Goal: Task Accomplishment & Management: Complete application form

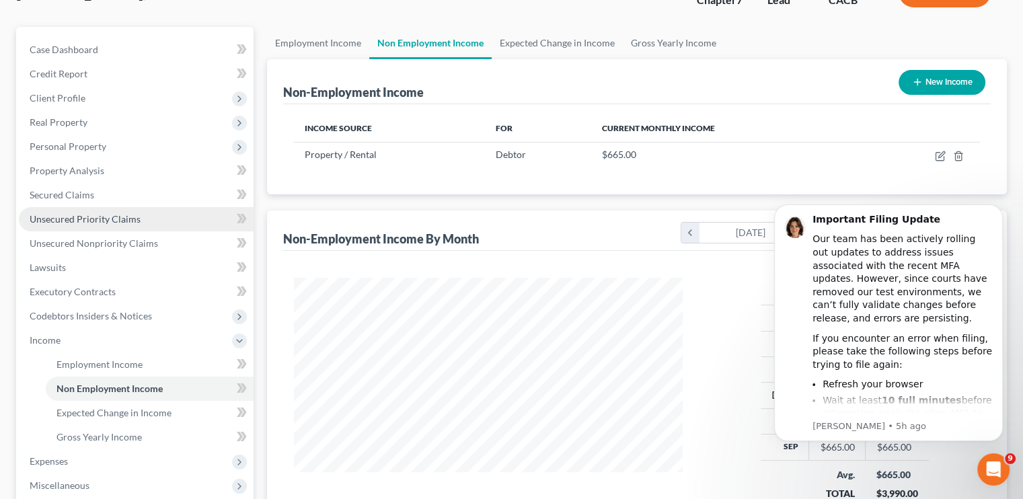
scroll to position [135, 0]
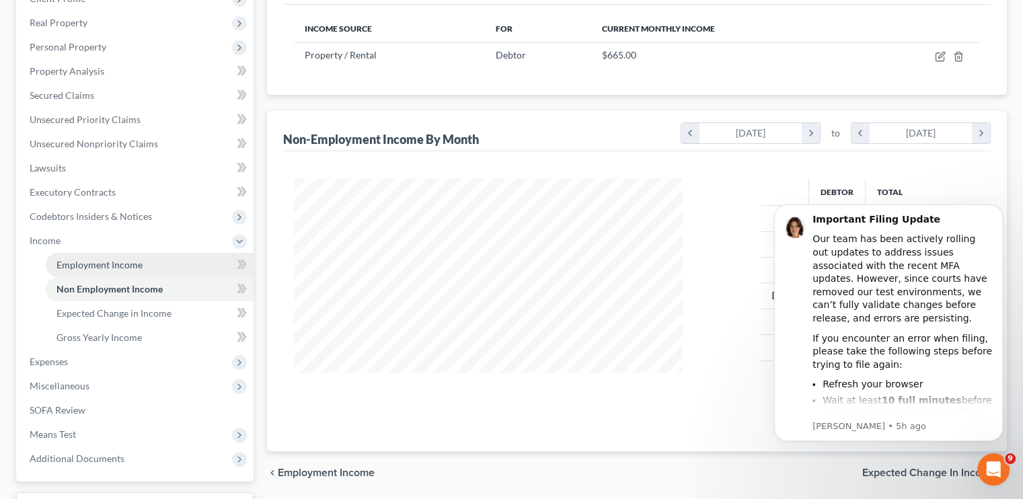
click at [89, 267] on span "Employment Income" at bounding box center [100, 264] width 86 height 11
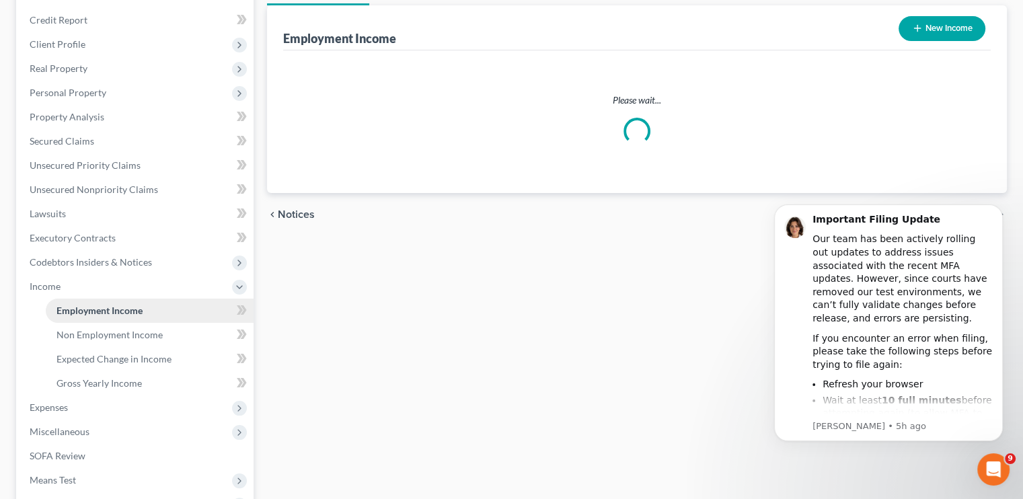
click at [89, 267] on ul "Case Dashboard Payments Invoices Payments Payments Credit Report Client Profile" at bounding box center [136, 250] width 235 height 533
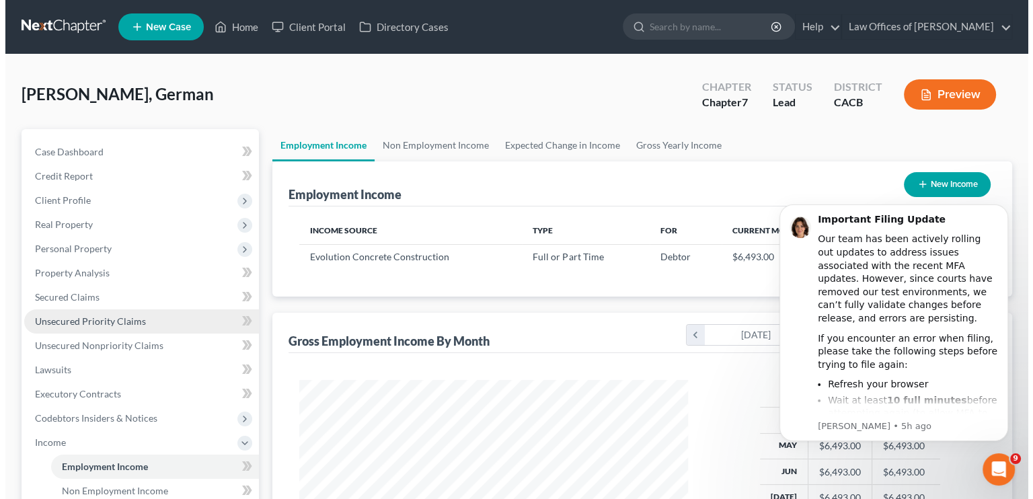
scroll to position [240, 415]
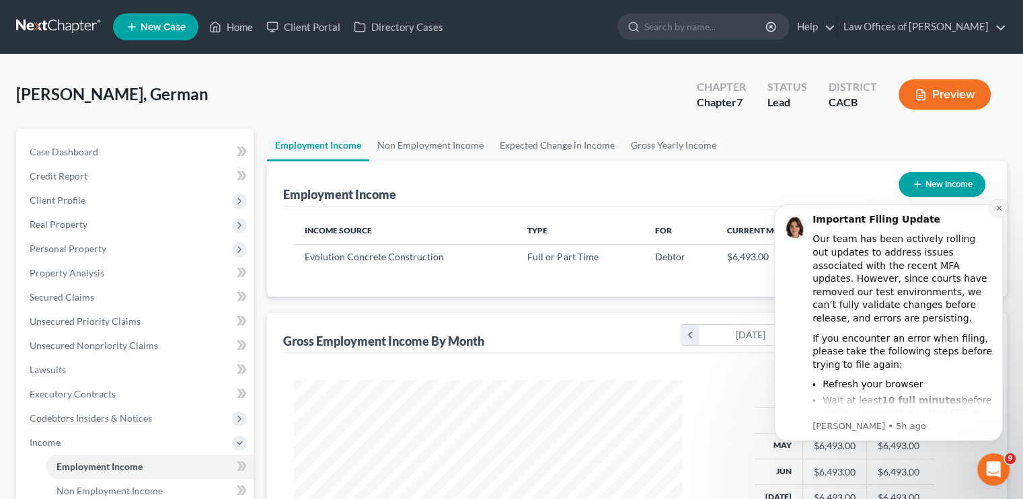
click at [998, 207] on icon "Dismiss notification" at bounding box center [998, 208] width 5 height 5
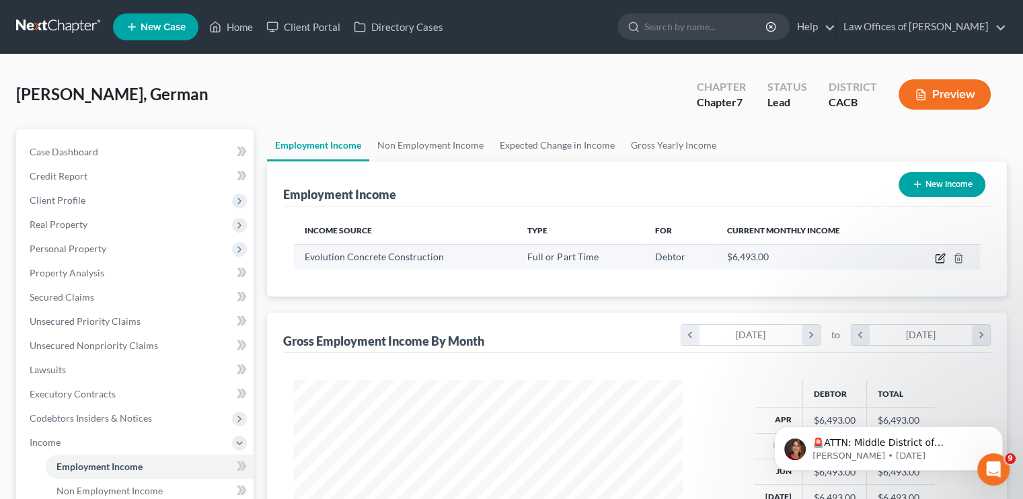
click at [939, 262] on icon "button" at bounding box center [940, 259] width 8 height 8
select select "0"
select select "4"
select select "0"
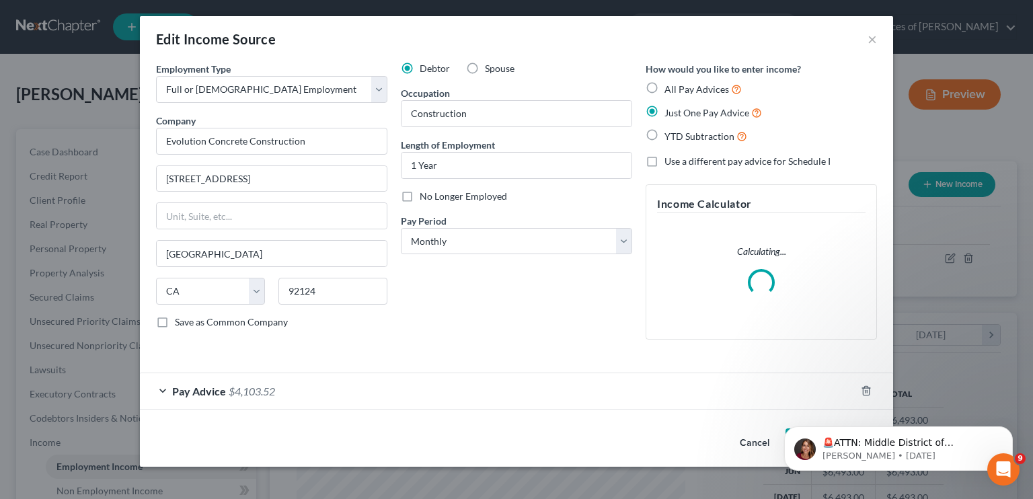
scroll to position [240, 420]
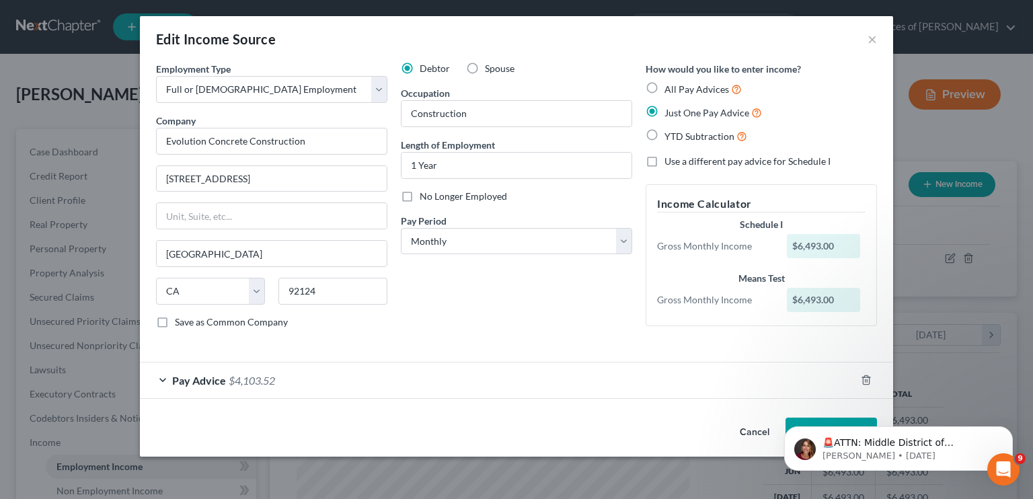
click at [302, 384] on div "Pay Advice $4,103.52" at bounding box center [498, 381] width 716 height 36
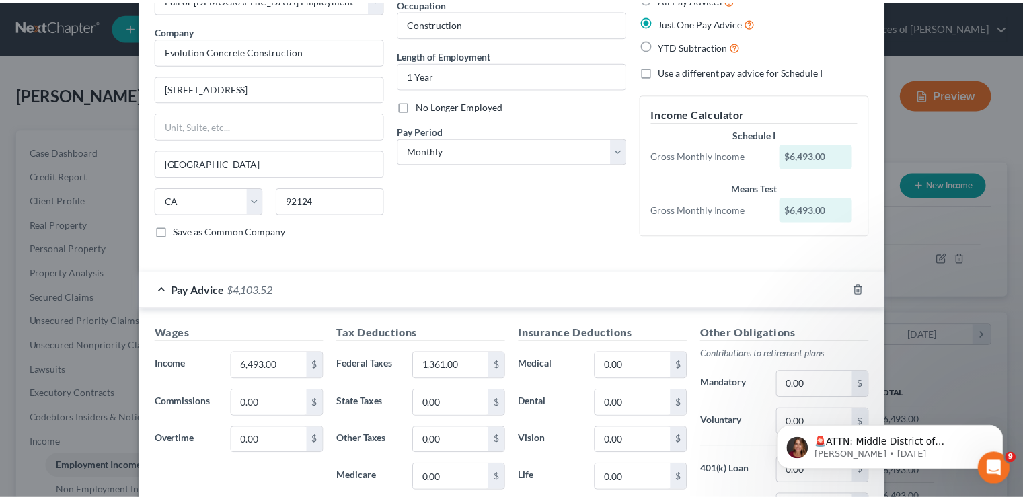
scroll to position [298, 0]
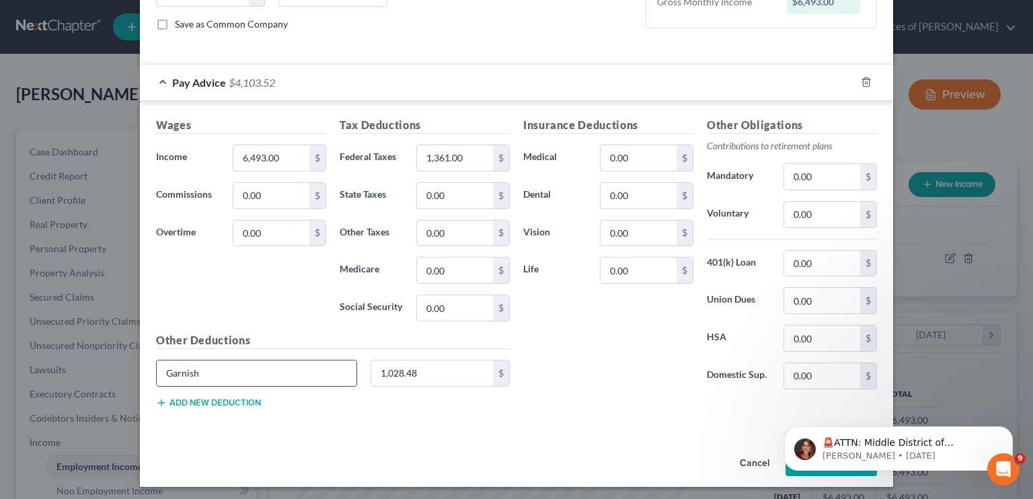
click at [241, 365] on input "Garnish" at bounding box center [257, 374] width 200 height 26
type input "Garnish 1"
click at [1013, 427] on button "Dismiss notification" at bounding box center [1008, 430] width 17 height 17
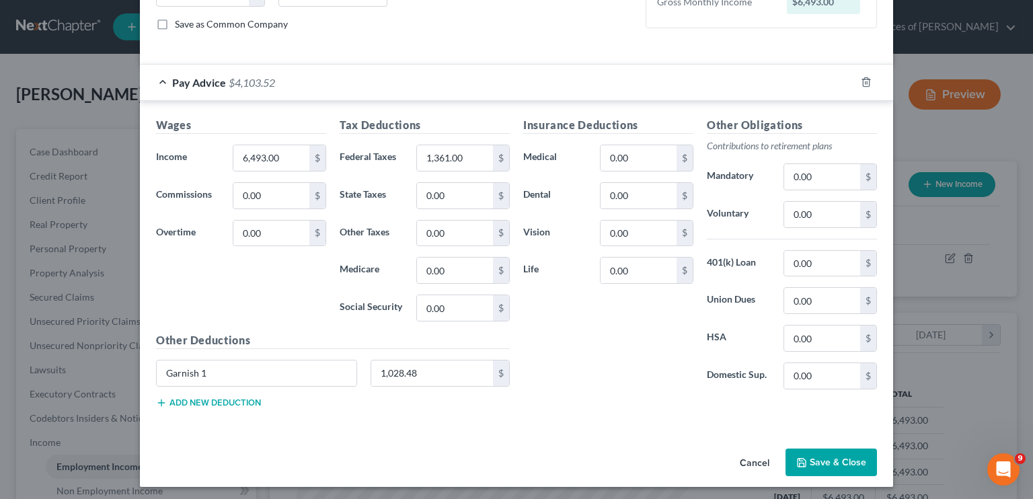
click at [835, 450] on button "Save & Close" at bounding box center [831, 463] width 91 height 28
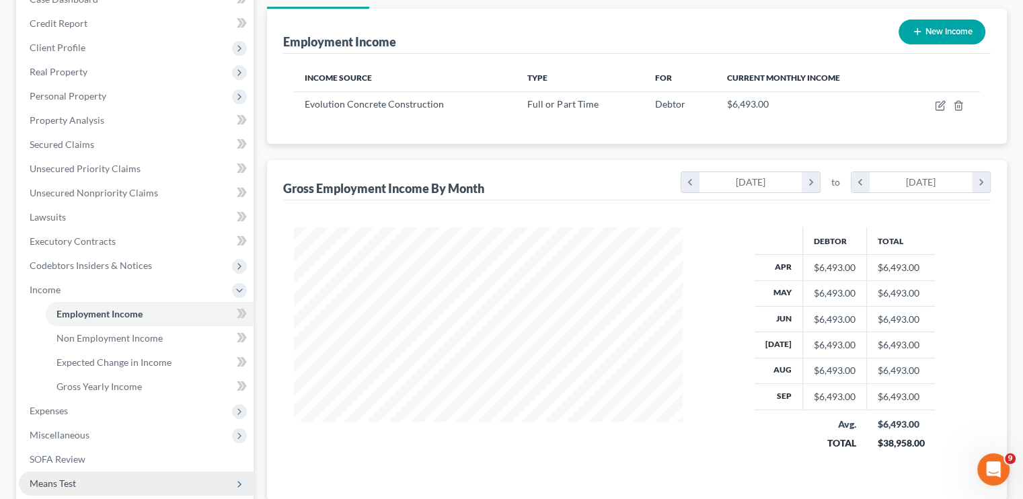
scroll to position [312, 0]
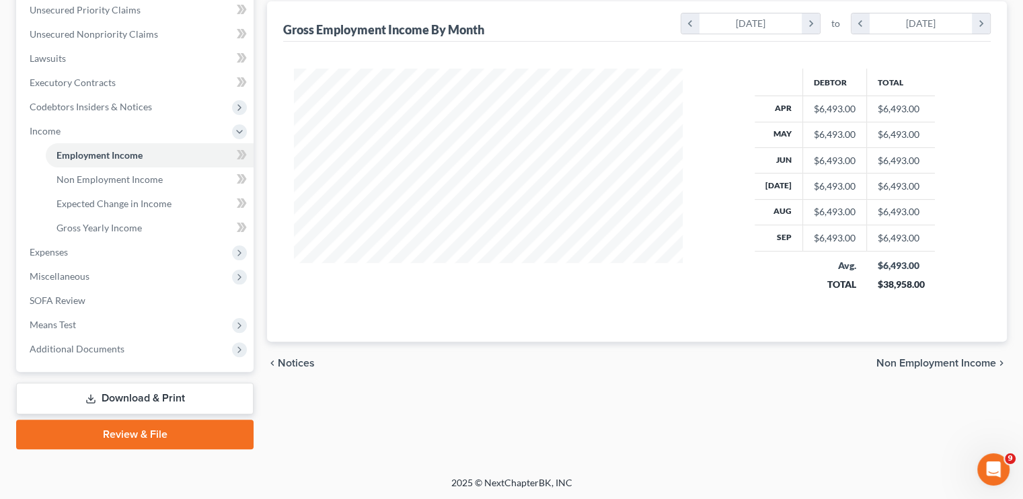
click at [195, 392] on link "Download & Print" at bounding box center [134, 399] width 237 height 32
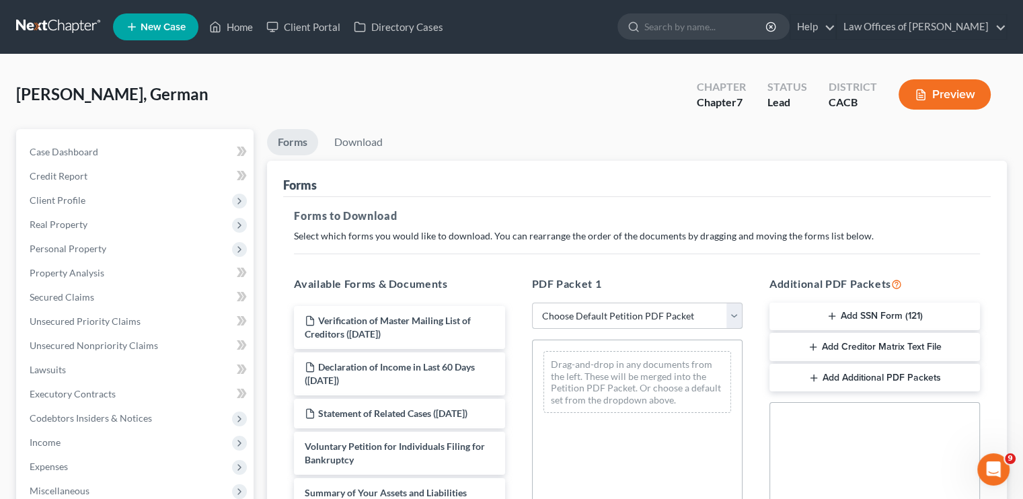
drag, startPoint x: 648, startPoint y: 316, endPoint x: 649, endPoint y: 327, distance: 10.8
click at [648, 316] on select "Choose Default Petition PDF Packet Complete Bankruptcy Petition (all forms and …" at bounding box center [637, 316] width 211 height 27
select select "5"
click at [532, 303] on select "Choose Default Petition PDF Packet Complete Bankruptcy Petition (all forms and …" at bounding box center [637, 316] width 211 height 27
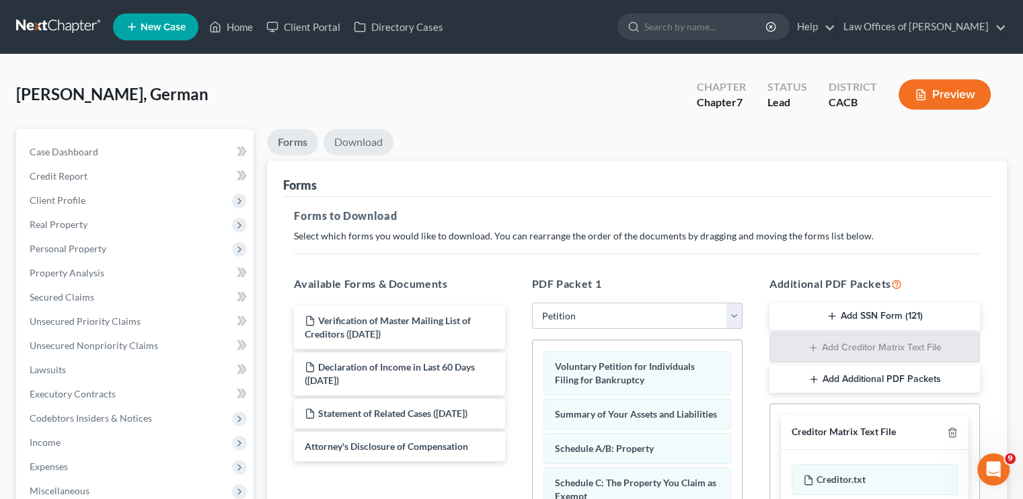
click at [357, 145] on link "Download" at bounding box center [359, 142] width 70 height 26
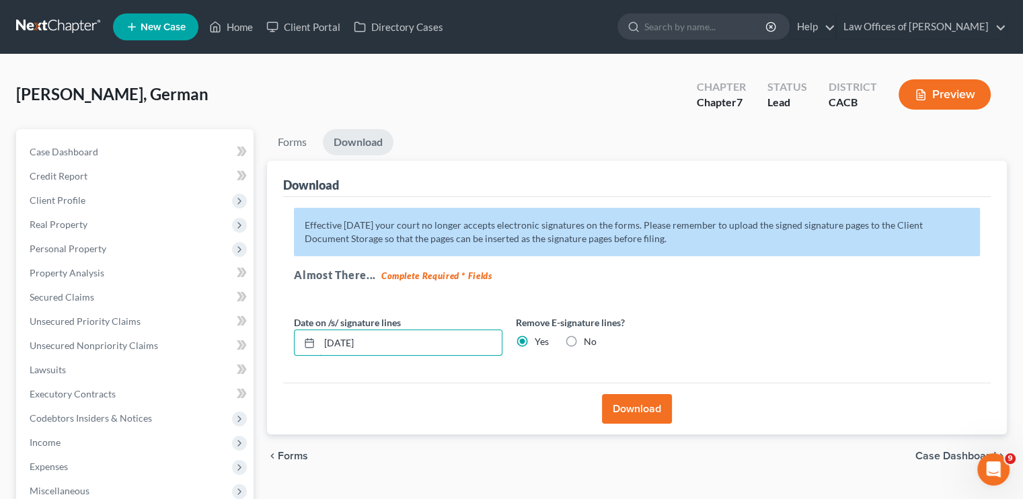
drag, startPoint x: 367, startPoint y: 344, endPoint x: 277, endPoint y: 346, distance: 90.2
click at [277, 348] on div "Download Effective [DATE] your court no longer accepts electronic signatures on…" at bounding box center [637, 298] width 740 height 274
click at [642, 415] on button "Download" at bounding box center [637, 409] width 70 height 30
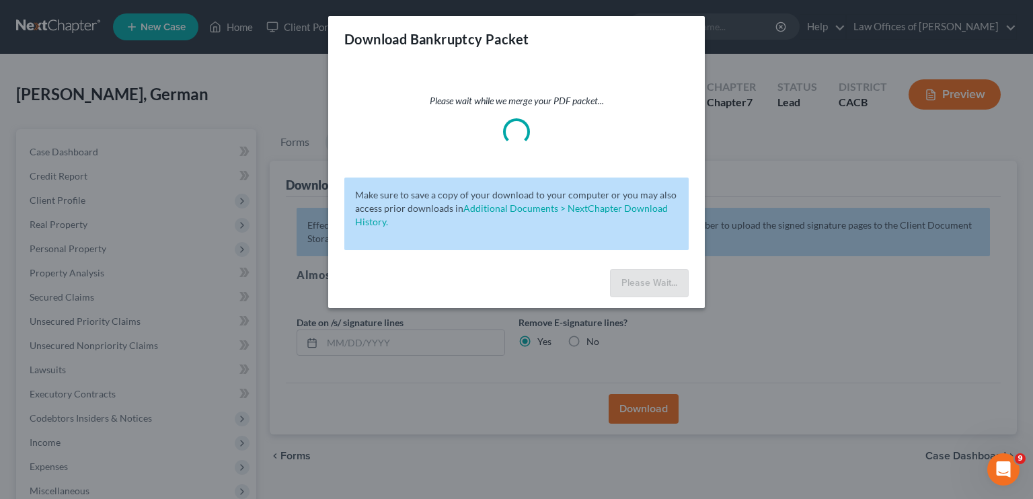
click at [830, 254] on div "Download Bankruptcy Packet Please wait while we merge your PDF packet... Make s…" at bounding box center [516, 249] width 1033 height 499
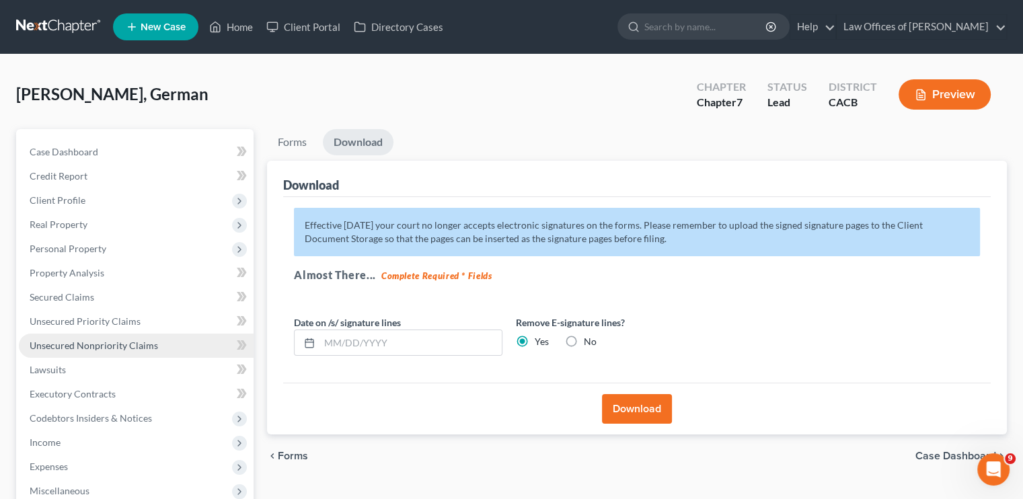
click at [81, 351] on link "Unsecured Nonpriority Claims" at bounding box center [136, 346] width 235 height 24
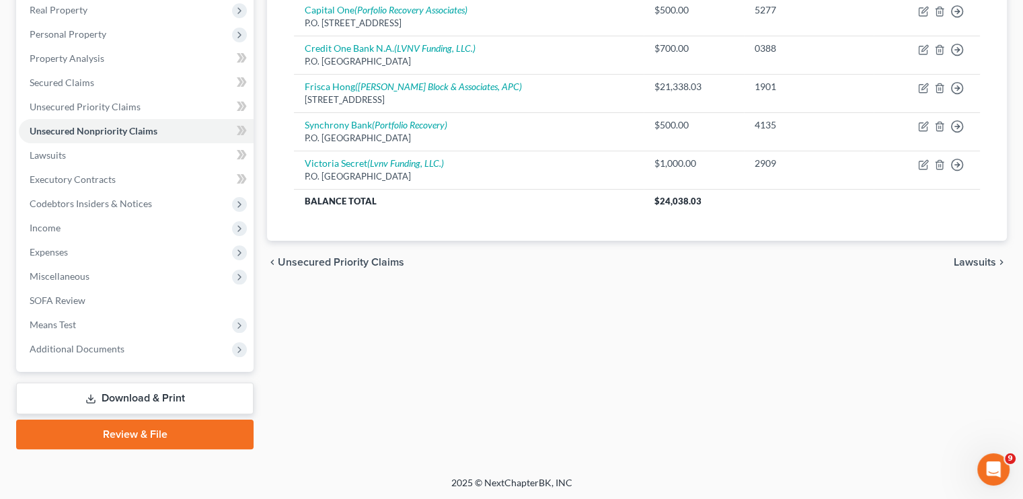
click at [114, 398] on link "Download & Print" at bounding box center [134, 399] width 237 height 32
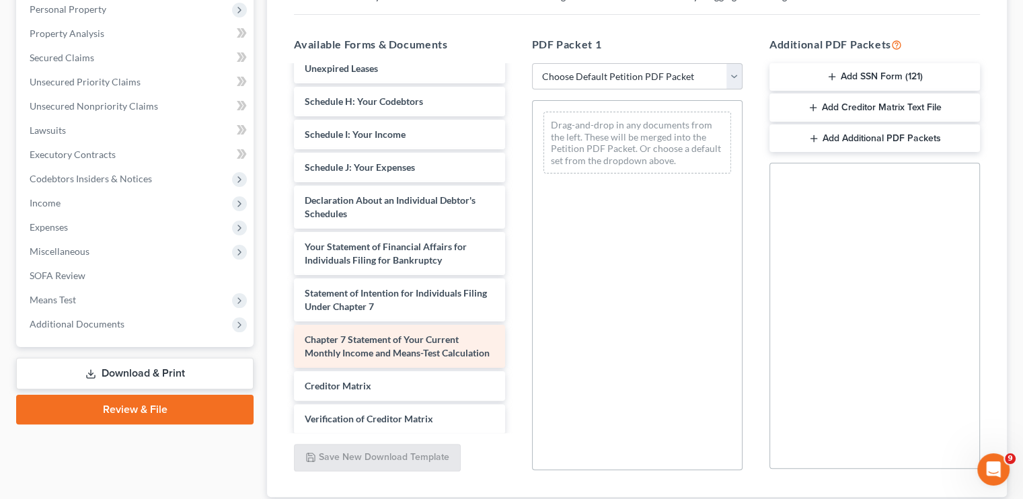
scroll to position [269, 0]
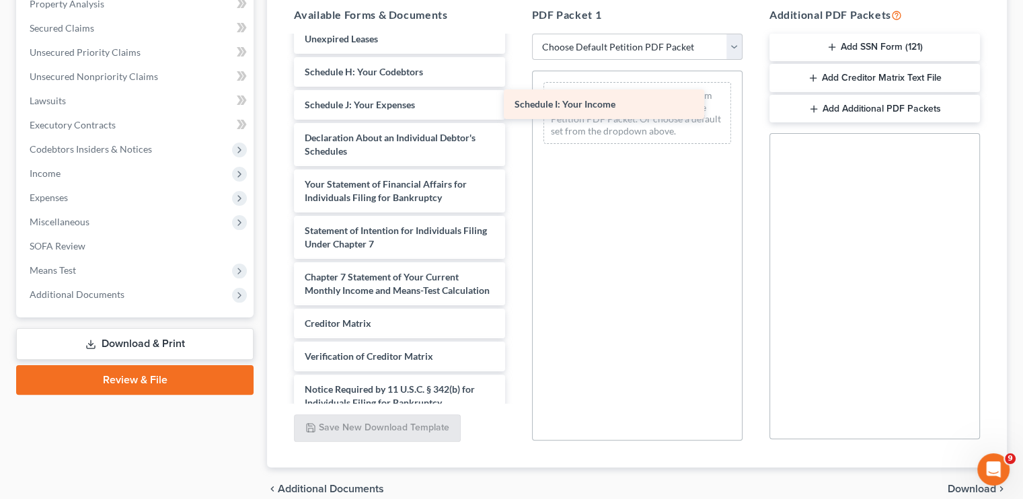
drag, startPoint x: 358, startPoint y: 120, endPoint x: 598, endPoint y: 85, distance: 242.6
click at [515, 85] on div "Schedule I: Your Income Verification of Master Mailing List of Creditors ([DATE…" at bounding box center [399, 41] width 232 height 817
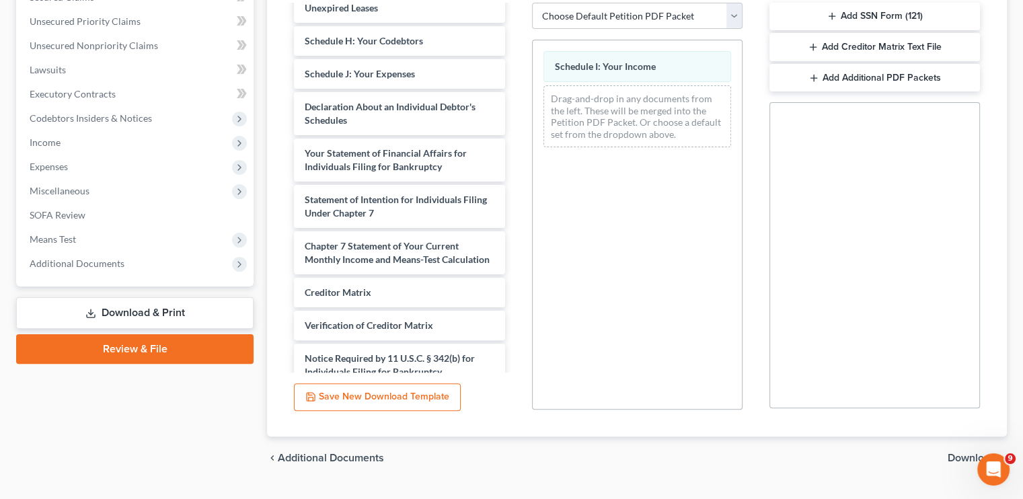
scroll to position [330, 0]
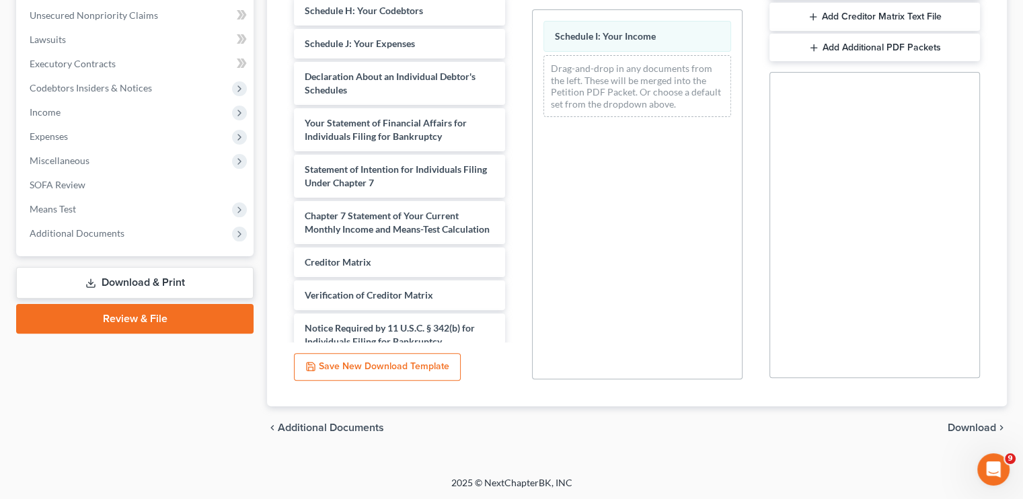
click at [972, 427] on span "Download" at bounding box center [972, 428] width 48 height 11
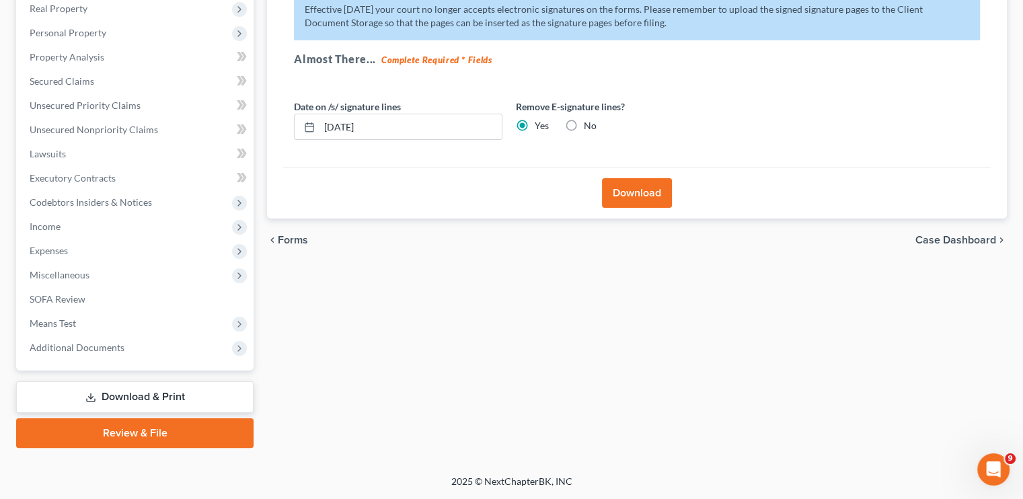
scroll to position [215, 0]
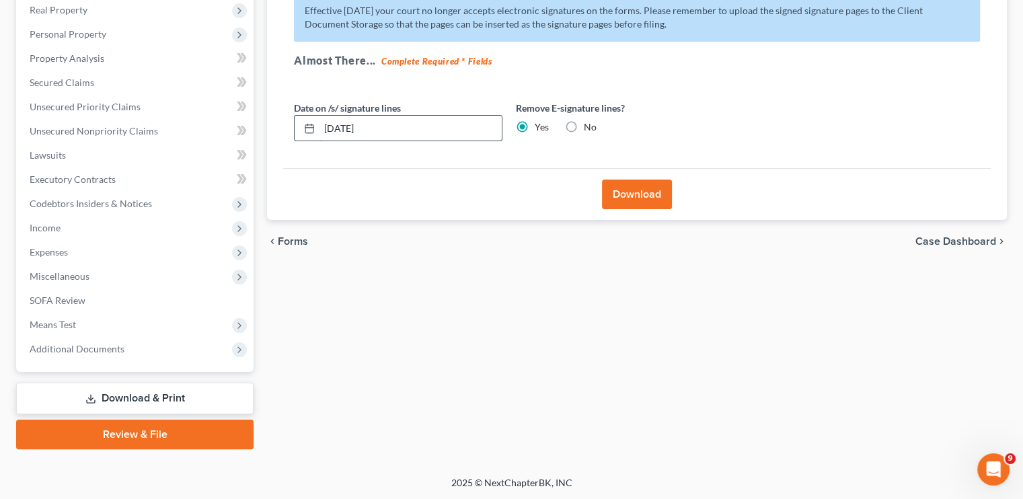
click at [342, 131] on input "[DATE]" at bounding box center [411, 129] width 182 height 26
click at [651, 193] on button "Download" at bounding box center [637, 195] width 70 height 30
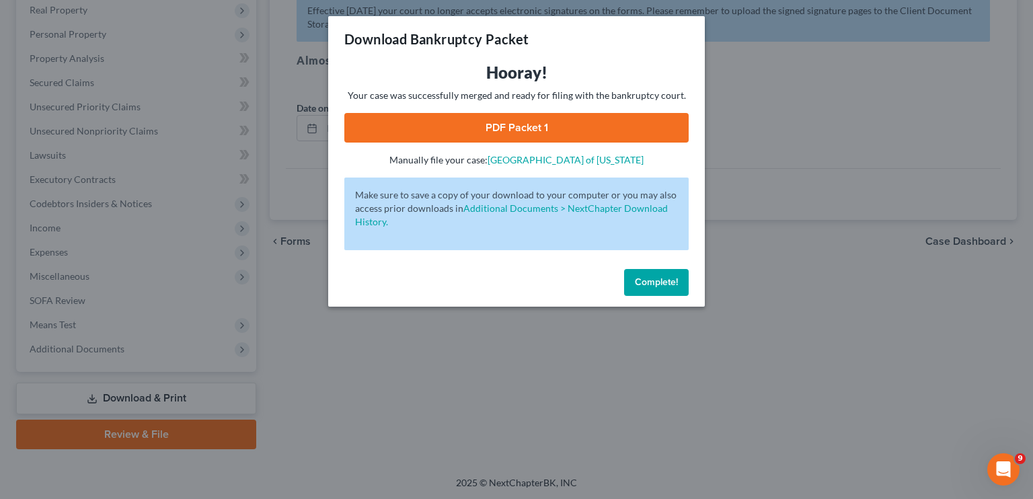
click at [564, 134] on link "PDF Packet 1" at bounding box center [516, 128] width 344 height 30
click at [641, 288] on button "Complete!" at bounding box center [656, 282] width 65 height 27
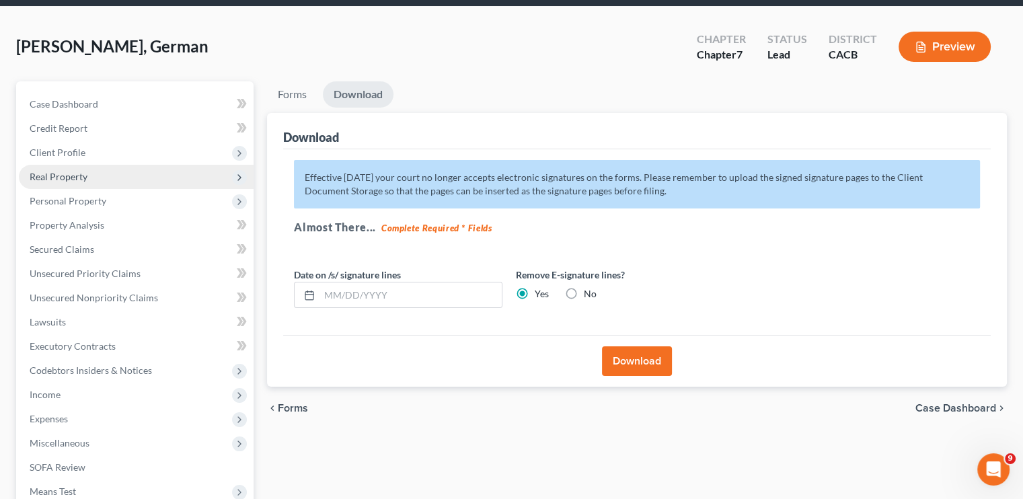
scroll to position [135, 0]
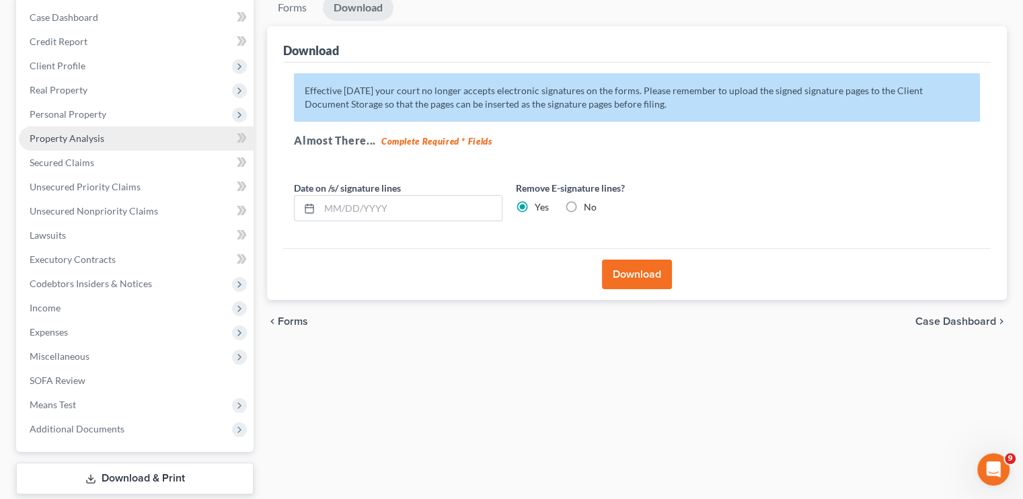
click at [91, 142] on span "Property Analysis" at bounding box center [67, 138] width 75 height 11
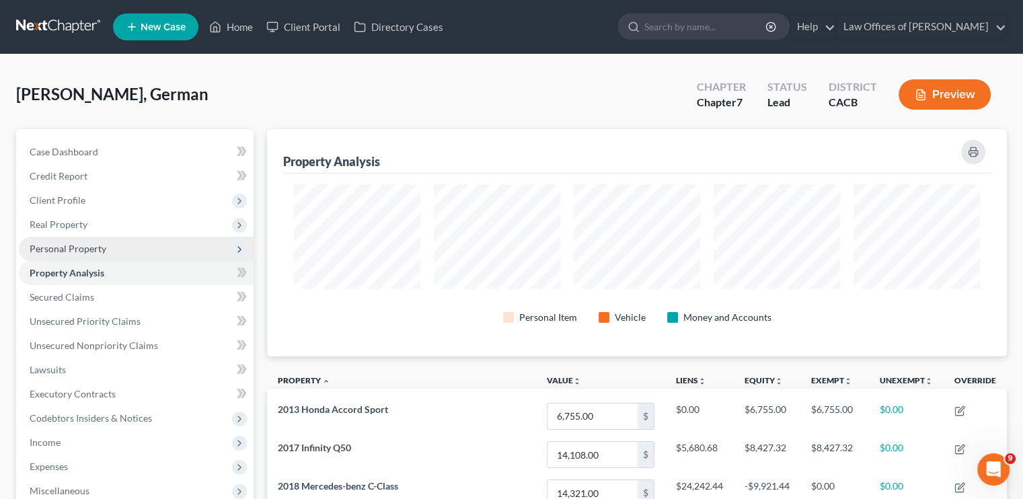
click at [77, 252] on span "Personal Property" at bounding box center [68, 248] width 77 height 11
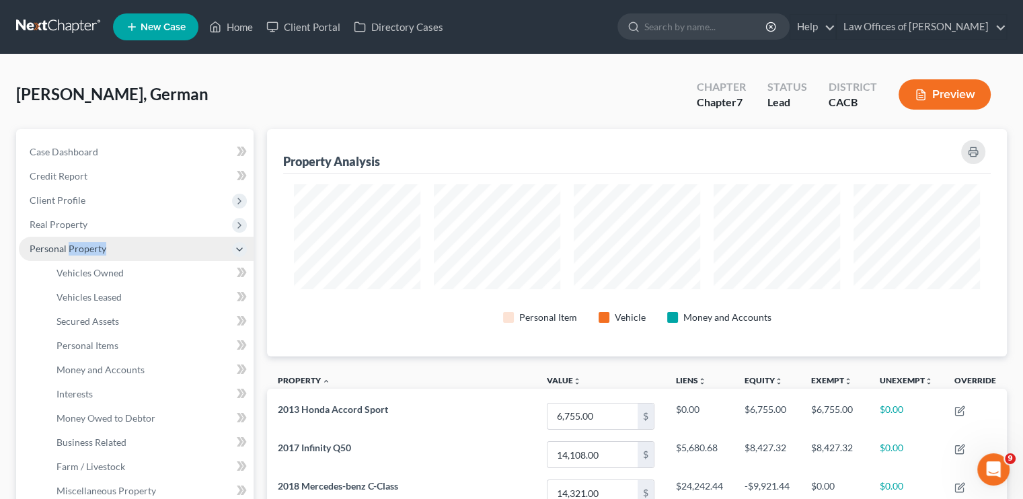
click at [77, 252] on span "Personal Property" at bounding box center [68, 248] width 77 height 11
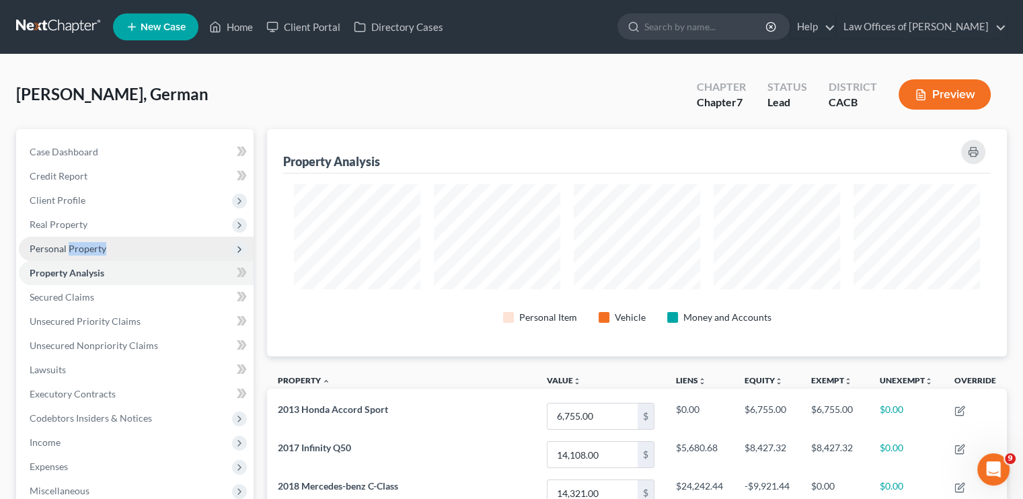
click at [120, 246] on span "Personal Property" at bounding box center [136, 249] width 235 height 24
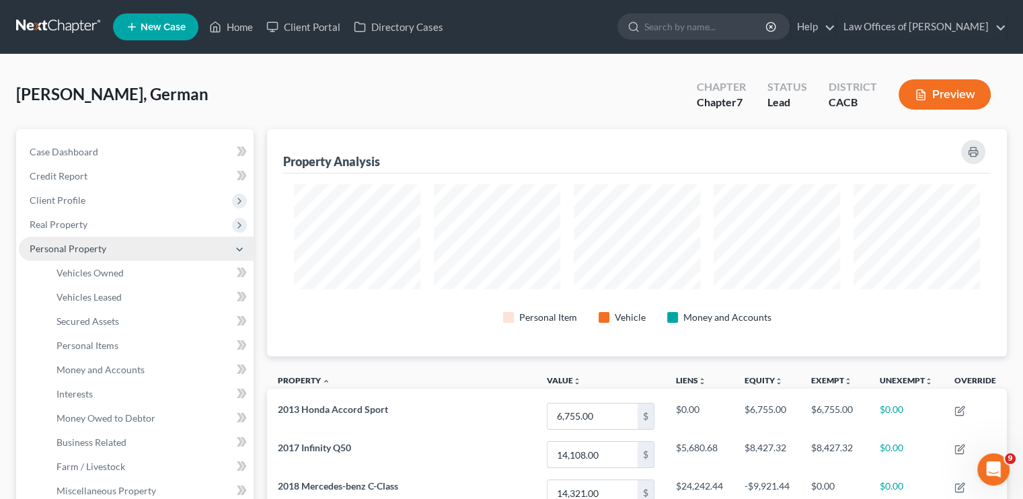
click at [120, 246] on span "Personal Property" at bounding box center [136, 249] width 235 height 24
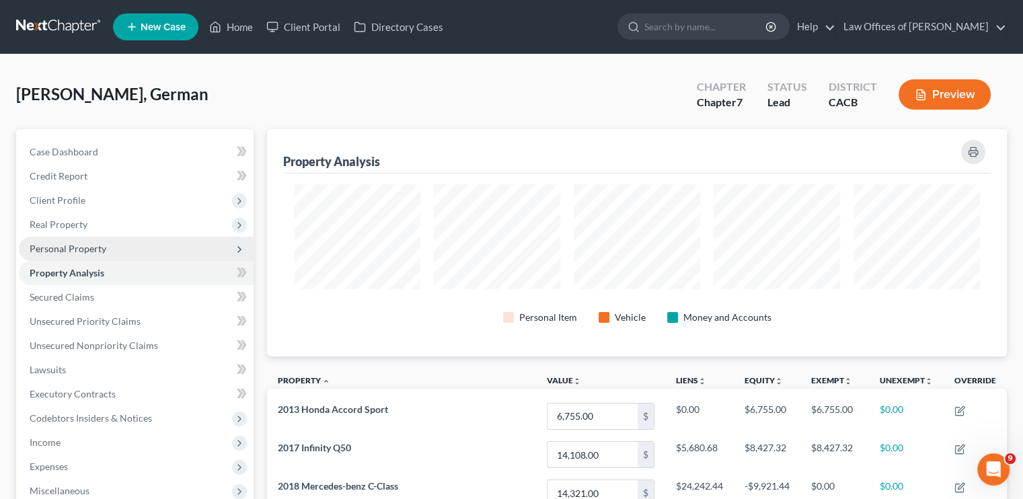
click at [116, 250] on span "Personal Property" at bounding box center [136, 249] width 235 height 24
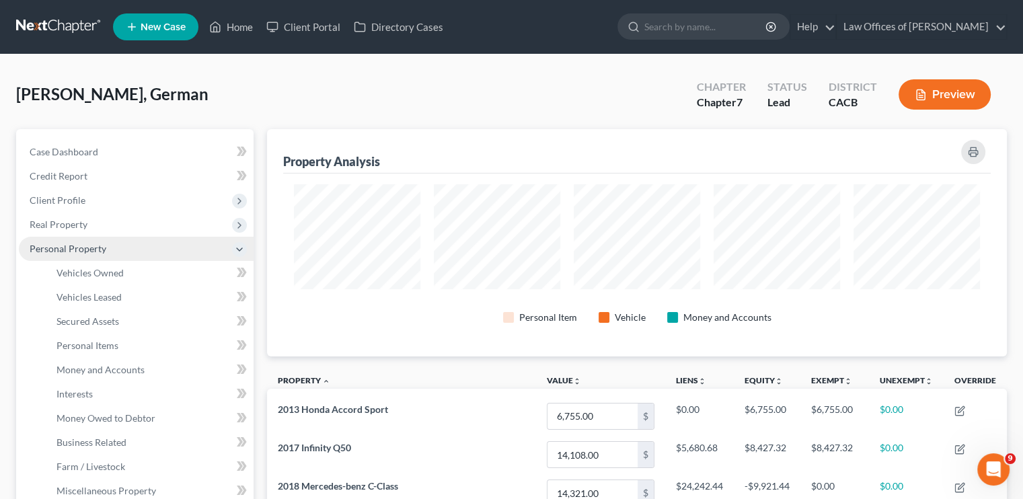
click at [116, 250] on span "Personal Property" at bounding box center [136, 249] width 235 height 24
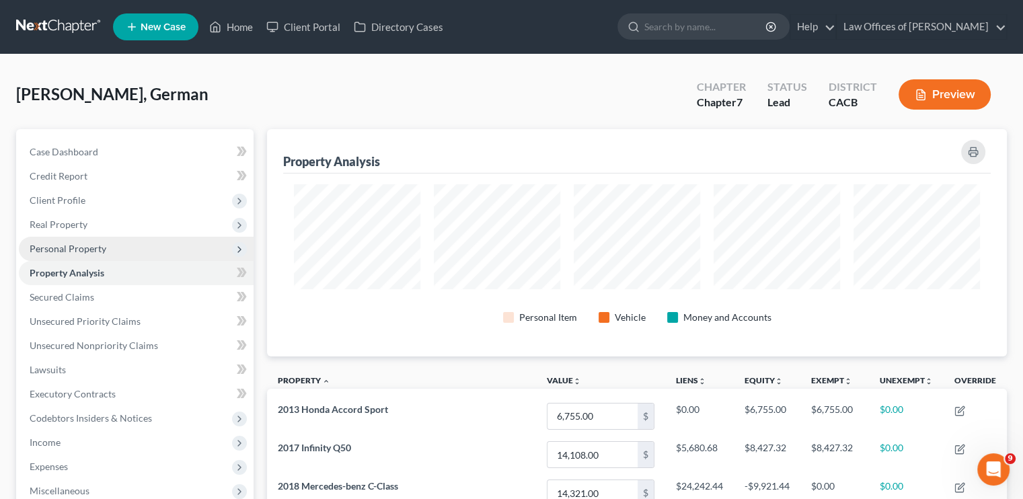
click at [116, 250] on span "Personal Property" at bounding box center [136, 249] width 235 height 24
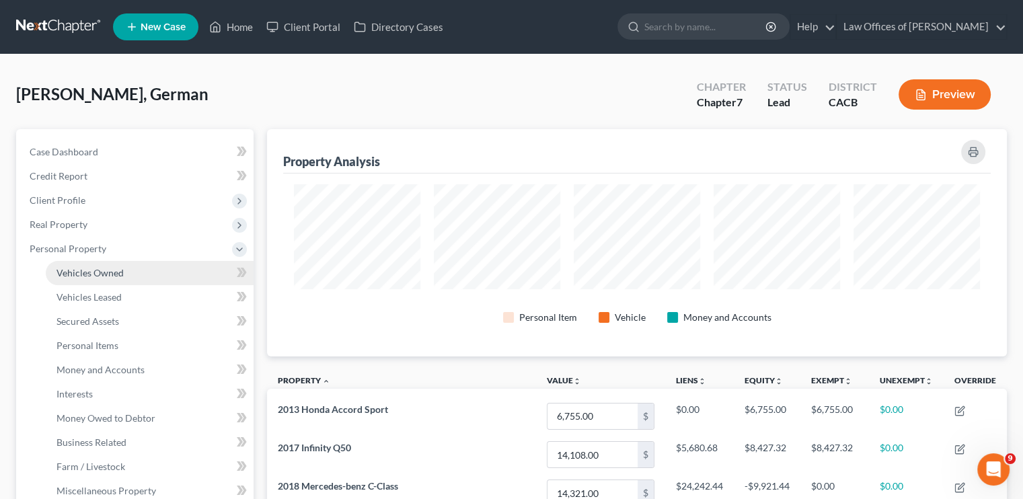
click at [108, 274] on span "Vehicles Owned" at bounding box center [90, 272] width 67 height 11
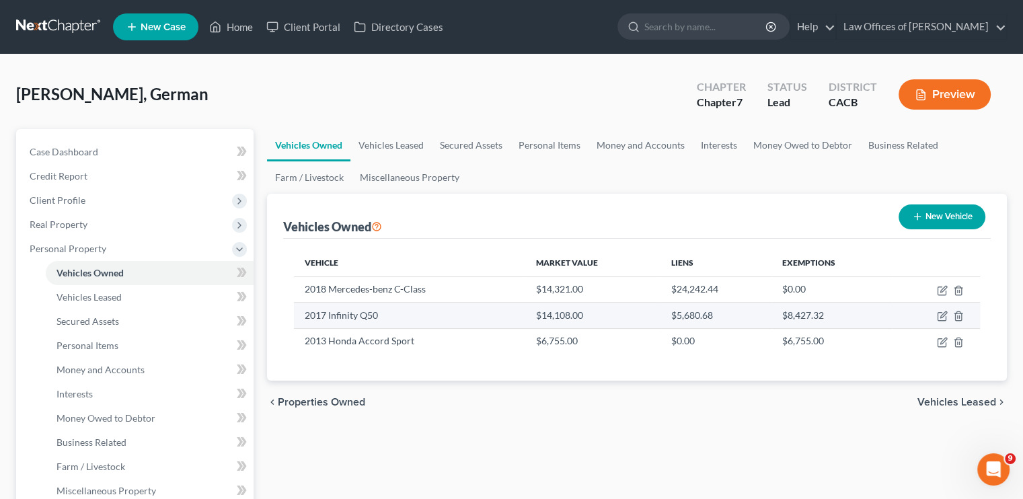
scroll to position [67, 0]
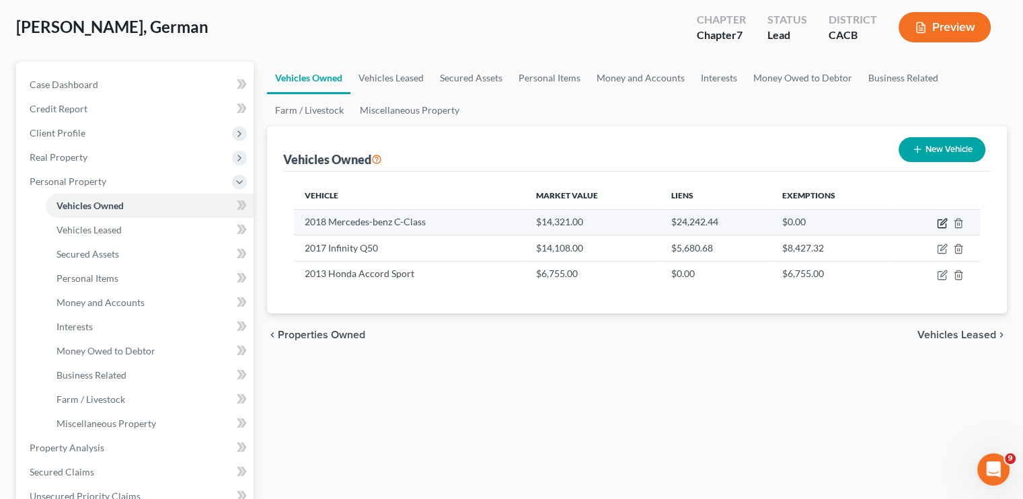
click at [939, 221] on icon "button" at bounding box center [942, 223] width 11 height 11
select select "0"
select select "8"
select select "3"
select select "0"
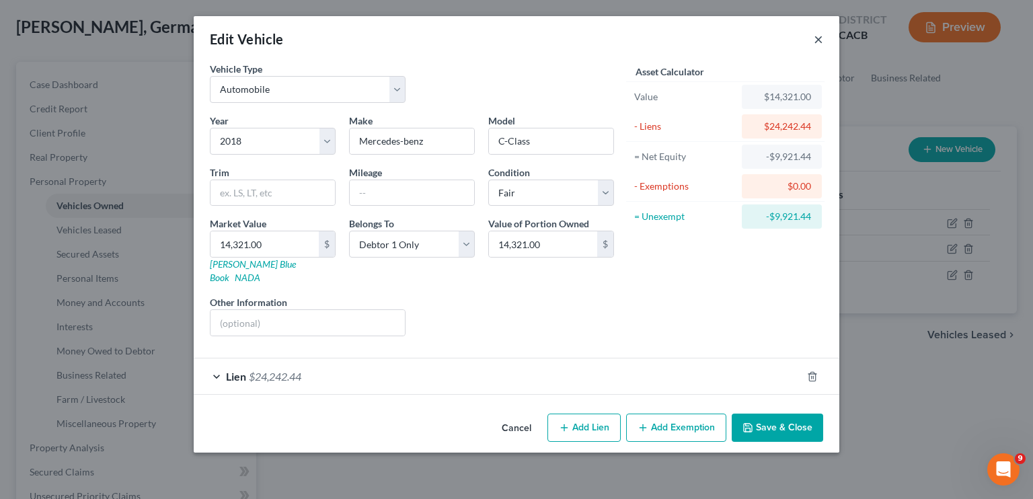
click at [818, 45] on button "×" at bounding box center [818, 39] width 9 height 16
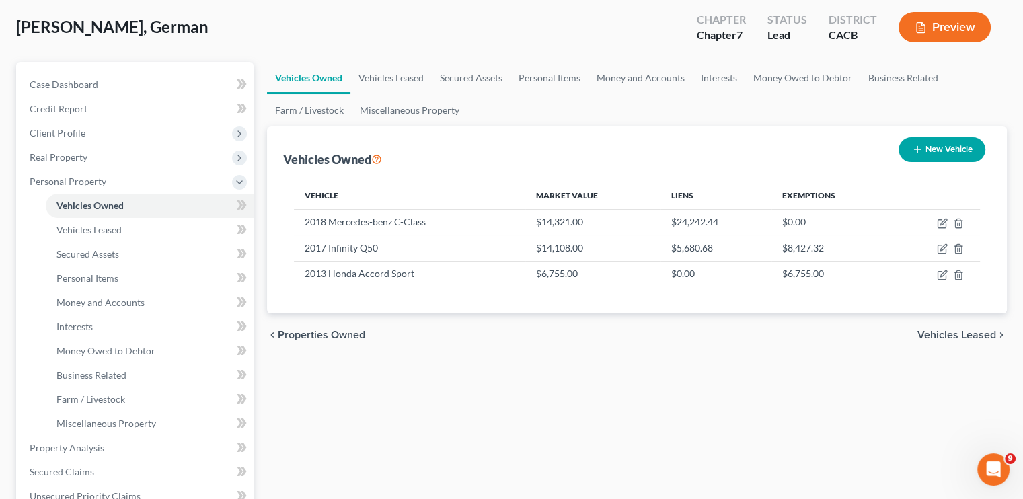
scroll to position [202, 0]
